Goal: Transaction & Acquisition: Purchase product/service

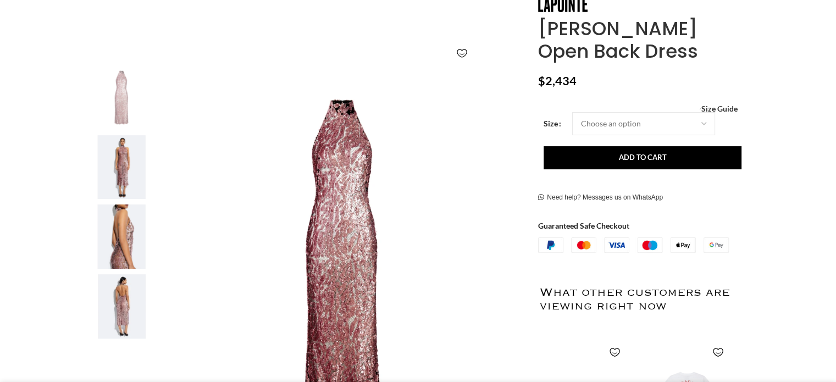
scroll to position [110, 0]
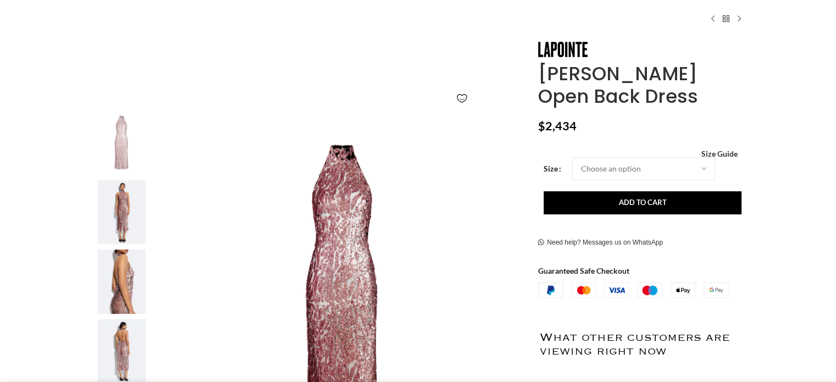
click at [130, 196] on img at bounding box center [121, 212] width 67 height 64
click at [125, 206] on img at bounding box center [121, 212] width 67 height 64
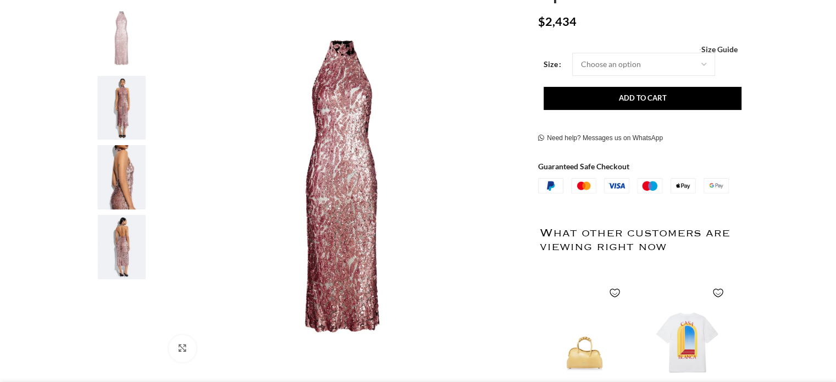
scroll to position [220, 0]
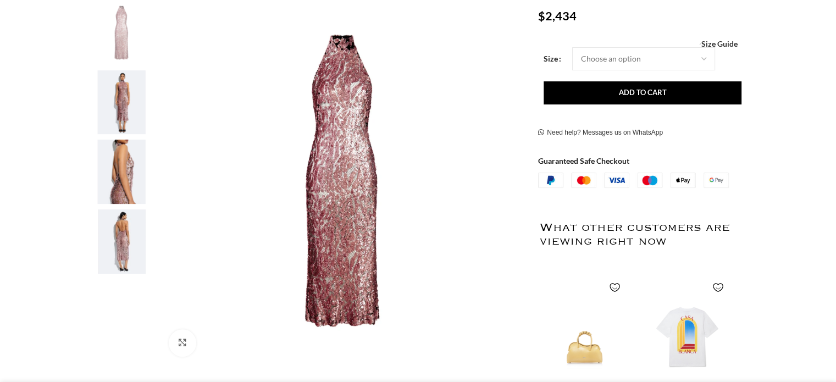
click at [110, 103] on img at bounding box center [121, 102] width 67 height 64
click at [111, 103] on img at bounding box center [121, 102] width 67 height 64
click at [125, 178] on img at bounding box center [121, 172] width 67 height 64
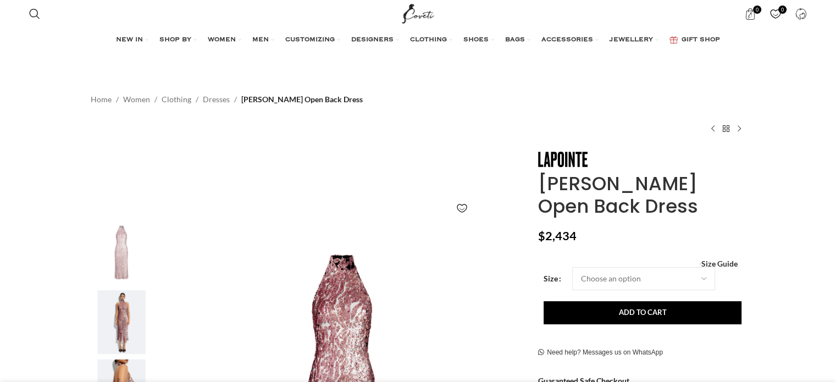
drag, startPoint x: 646, startPoint y: 200, endPoint x: 537, endPoint y: 186, distance: 110.2
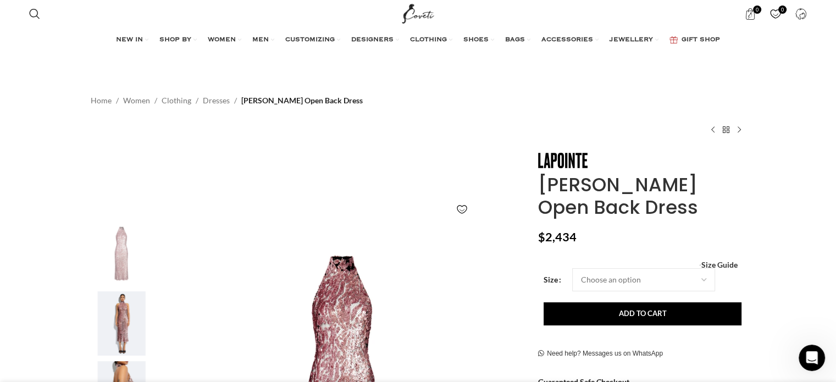
click at [121, 315] on img "2 / 4" at bounding box center [121, 323] width 67 height 64
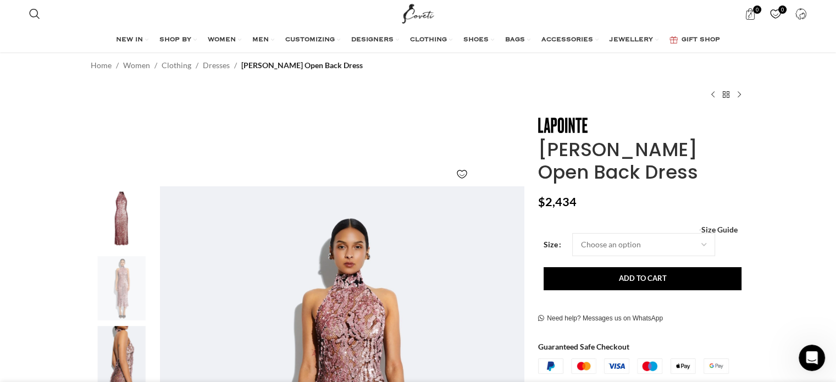
scroll to position [110, 0]
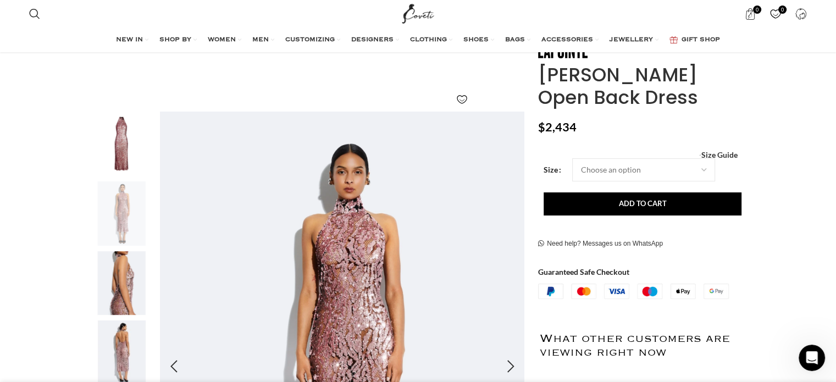
click at [370, 250] on img "2 / 4" at bounding box center [342, 367] width 365 height 510
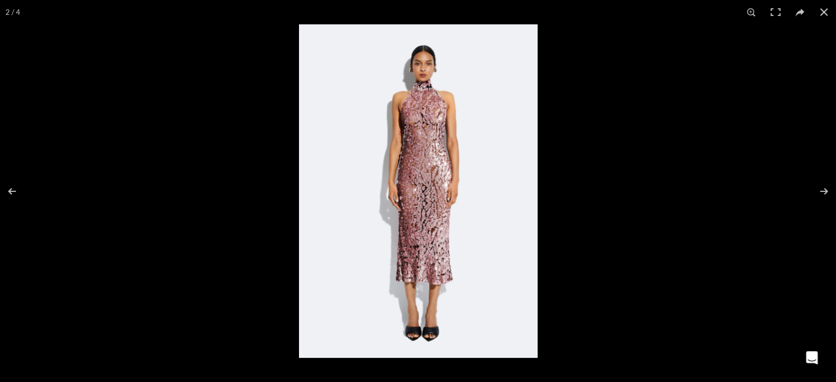
scroll to position [0, 231]
click at [446, 118] on img at bounding box center [418, 191] width 239 height 334
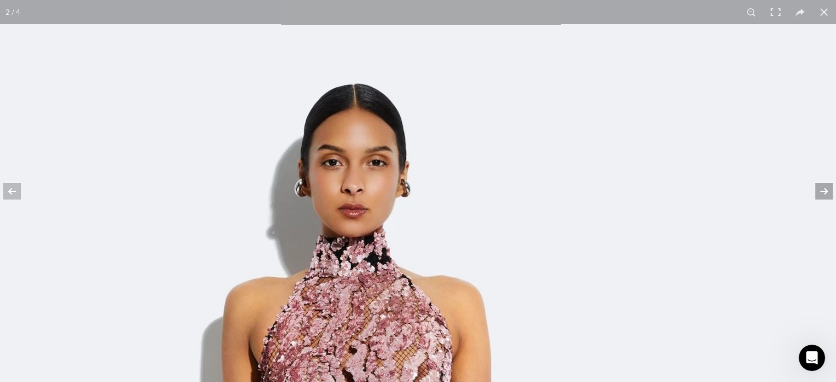
scroll to position [0, 0]
click at [816, 190] on button at bounding box center [817, 191] width 38 height 55
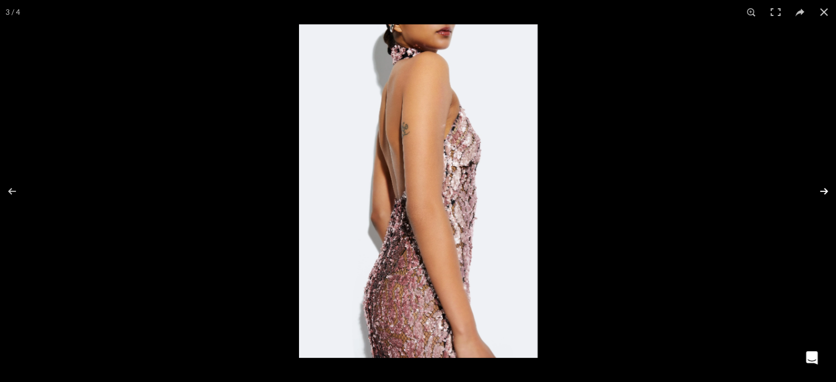
click at [822, 189] on button at bounding box center [817, 191] width 38 height 55
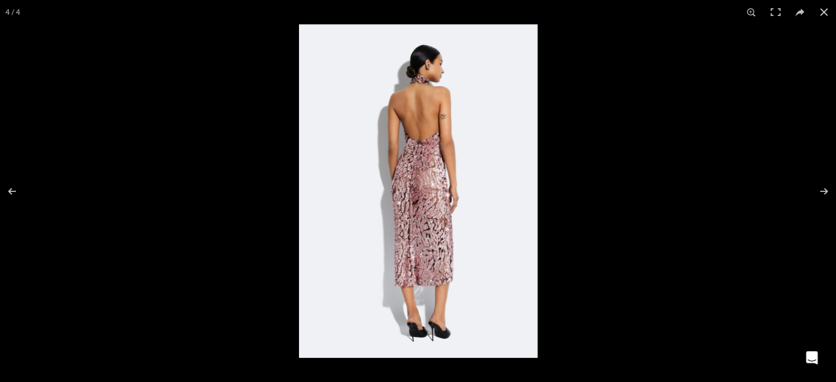
click at [415, 186] on img at bounding box center [418, 191] width 239 height 334
